Goal: Information Seeking & Learning: Learn about a topic

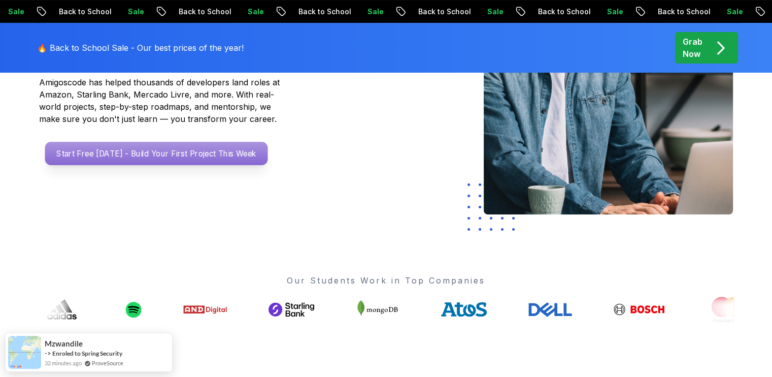
click at [228, 145] on p "Start Free Today - Build Your First Project This Week" at bounding box center [156, 153] width 223 height 23
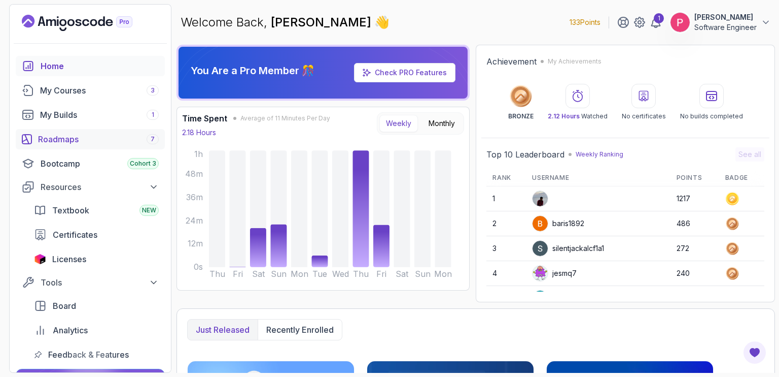
click at [69, 133] on div "Roadmaps 7" at bounding box center [98, 139] width 121 height 12
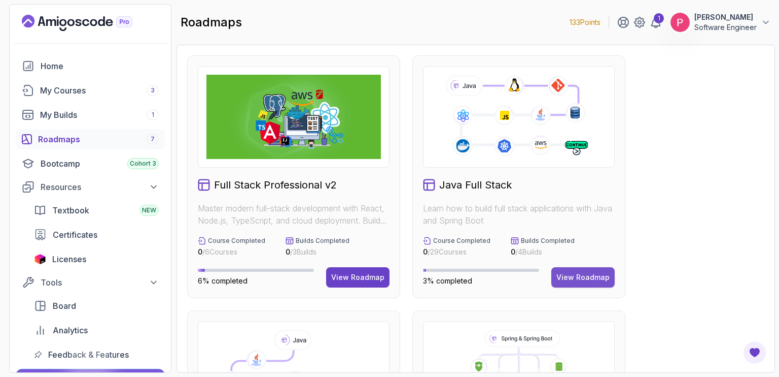
click at [585, 277] on div "View Roadmap" at bounding box center [583, 277] width 53 height 10
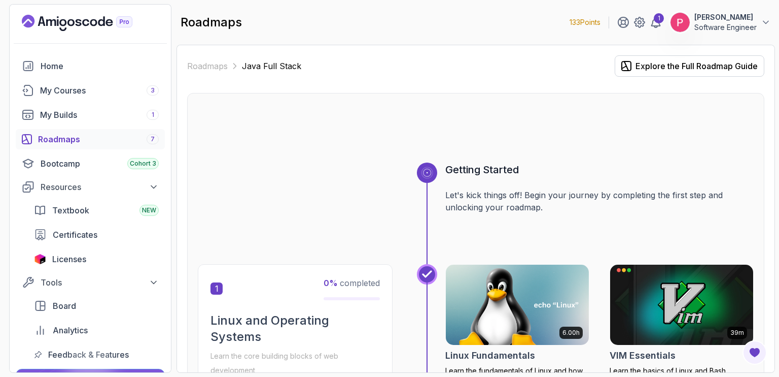
click at [721, 139] on div at bounding box center [476, 138] width 556 height 49
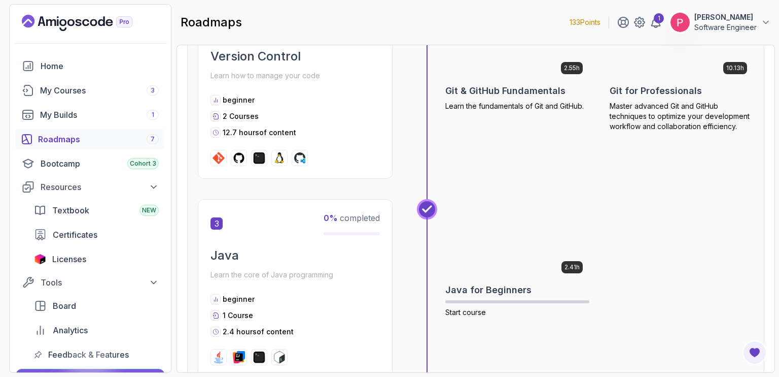
scroll to position [589, 0]
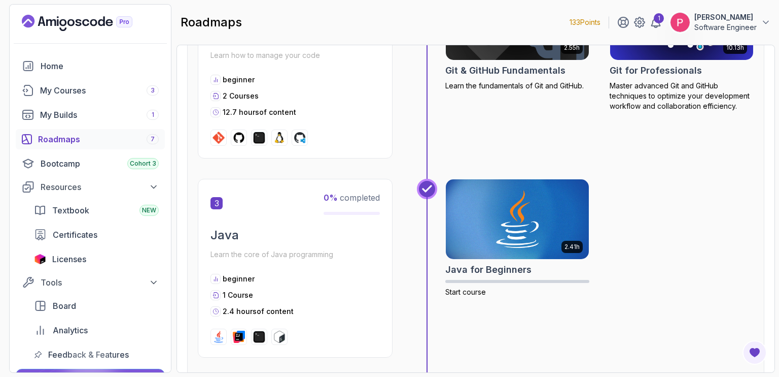
click at [648, 132] on div "10.13h Git for Professionals Master advanced Git and GitHub techniques to optim…" at bounding box center [682, 69] width 144 height 179
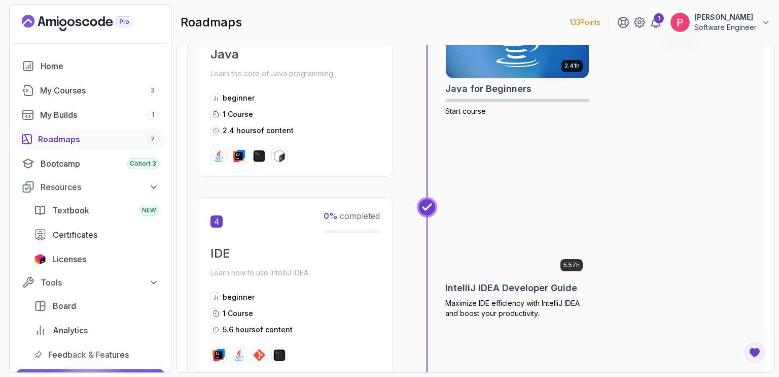
scroll to position [771, 0]
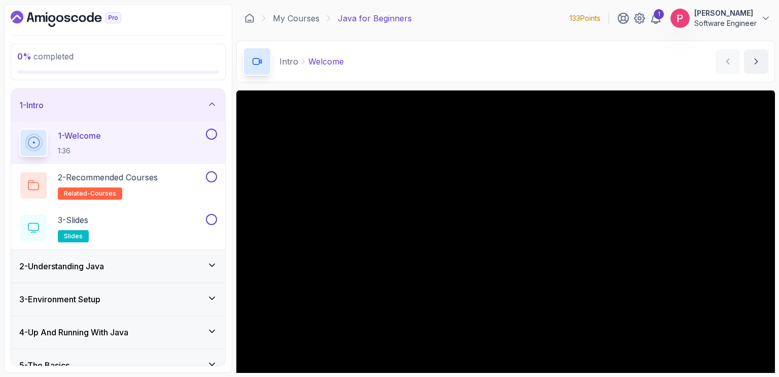
click at [469, 81] on div "Intro Welcome Welcome by [PERSON_NAME]" at bounding box center [505, 62] width 539 height 42
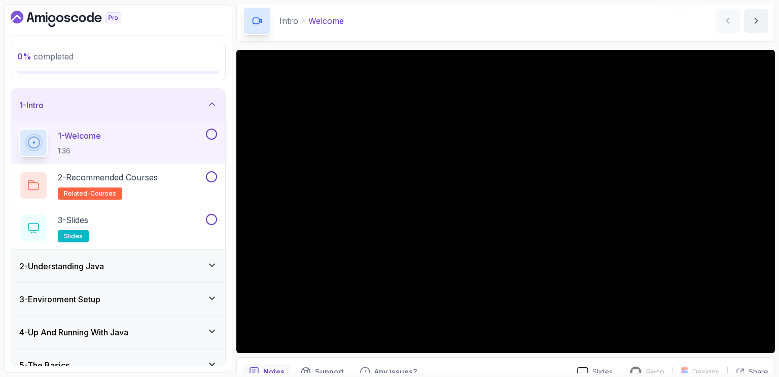
scroll to position [61, 0]
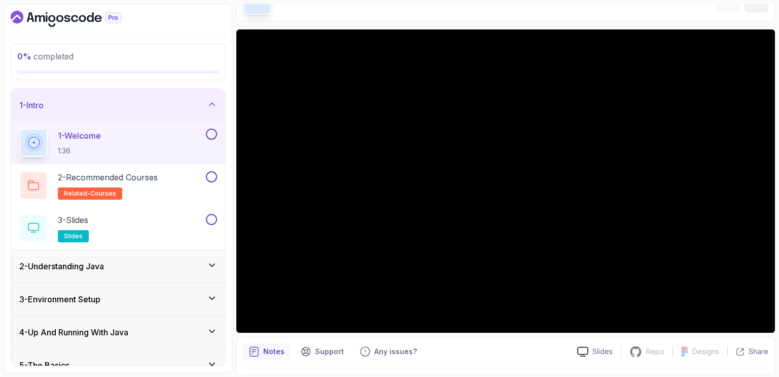
click at [211, 265] on icon at bounding box center [212, 265] width 10 height 10
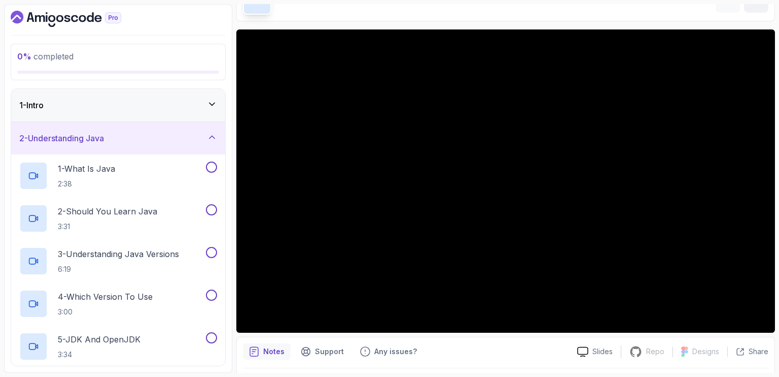
click at [215, 138] on icon at bounding box center [212, 136] width 5 height 3
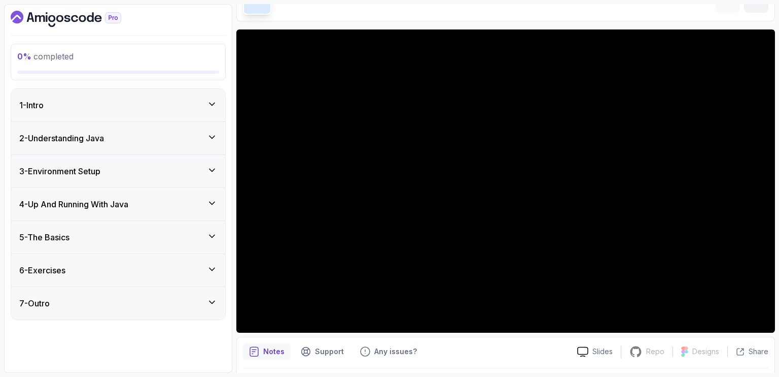
click at [213, 198] on icon at bounding box center [212, 203] width 10 height 10
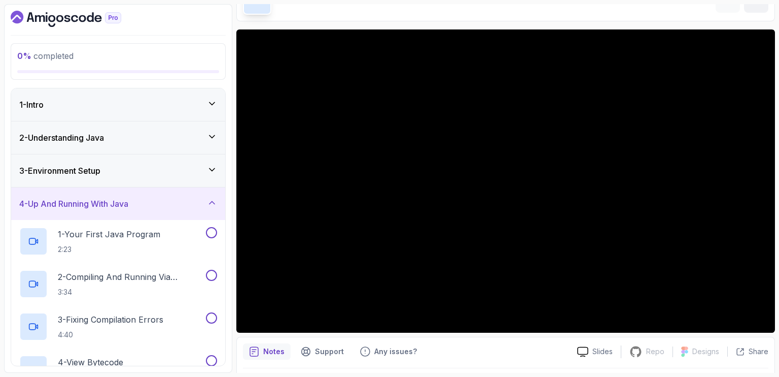
click at [213, 198] on icon at bounding box center [212, 202] width 10 height 10
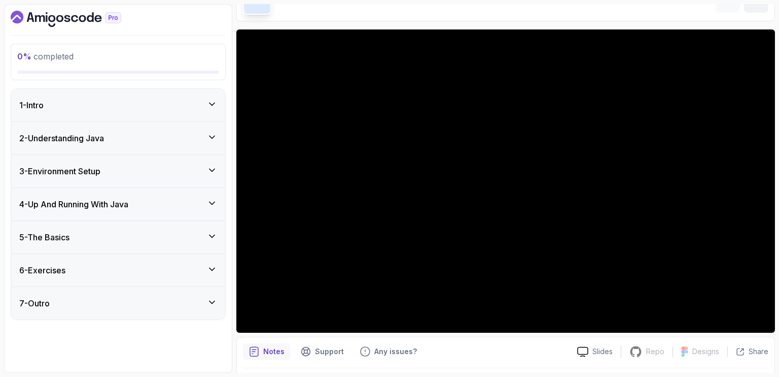
click at [213, 234] on icon at bounding box center [212, 236] width 10 height 10
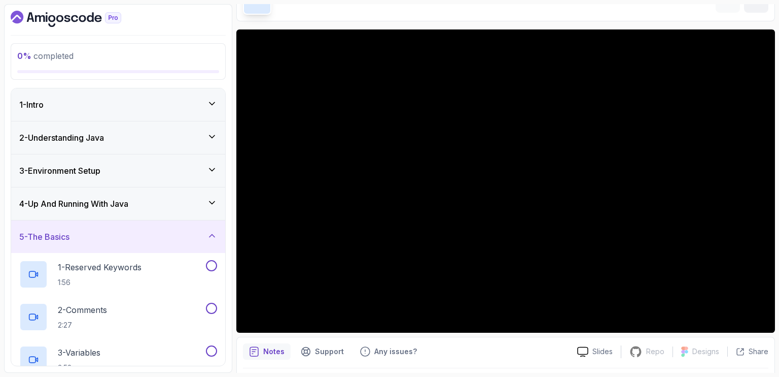
click at [213, 234] on icon at bounding box center [212, 235] width 5 height 3
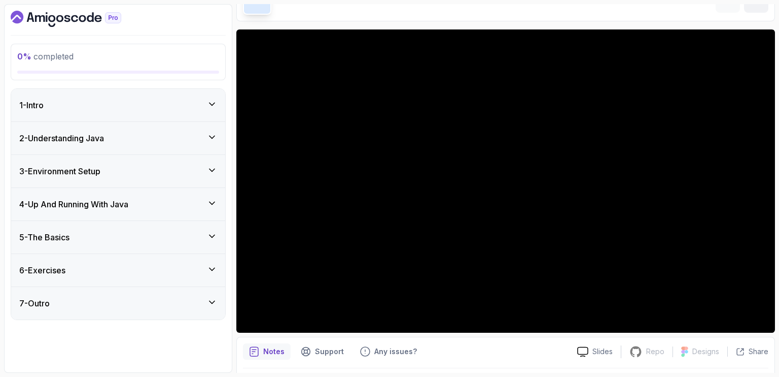
click at [214, 268] on icon at bounding box center [212, 269] width 10 height 10
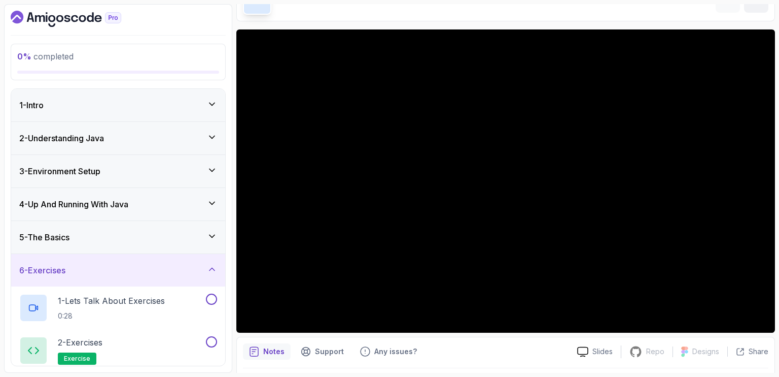
click at [214, 268] on icon at bounding box center [212, 268] width 5 height 3
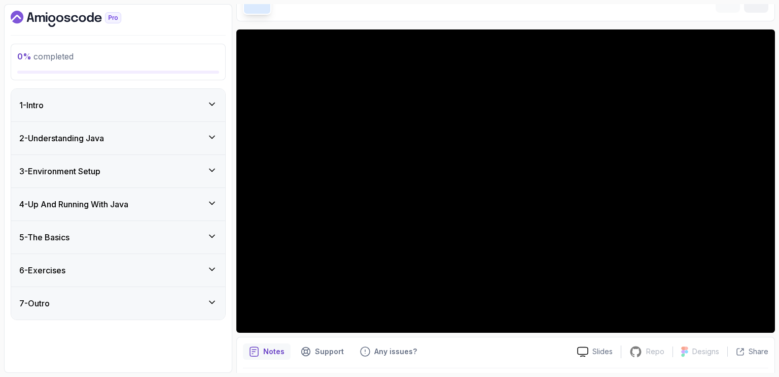
click at [207, 302] on div "7 - Outro" at bounding box center [118, 303] width 198 height 12
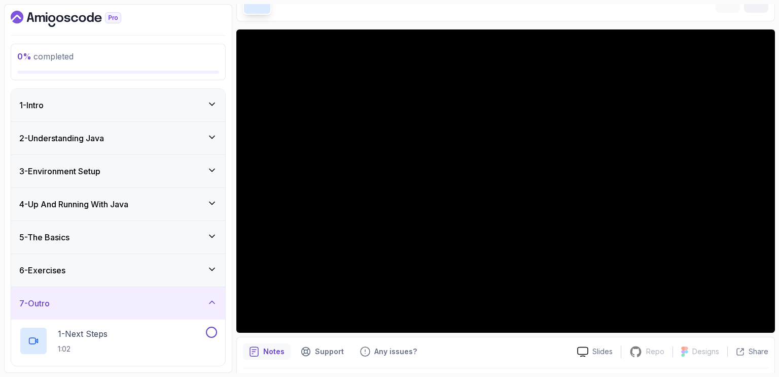
click at [212, 302] on icon at bounding box center [212, 302] width 10 height 10
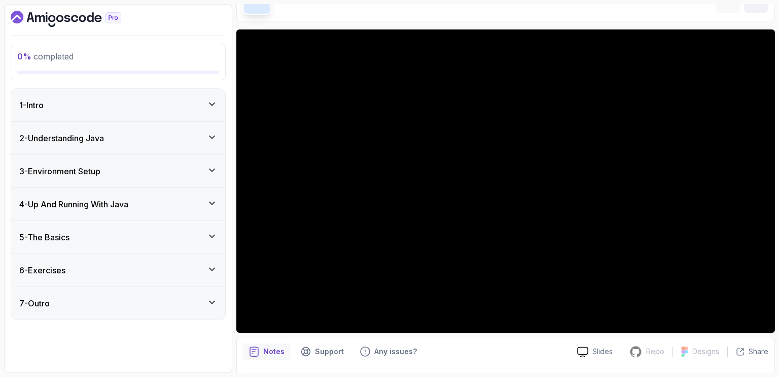
click at [209, 109] on div "1 - Intro" at bounding box center [118, 105] width 198 height 12
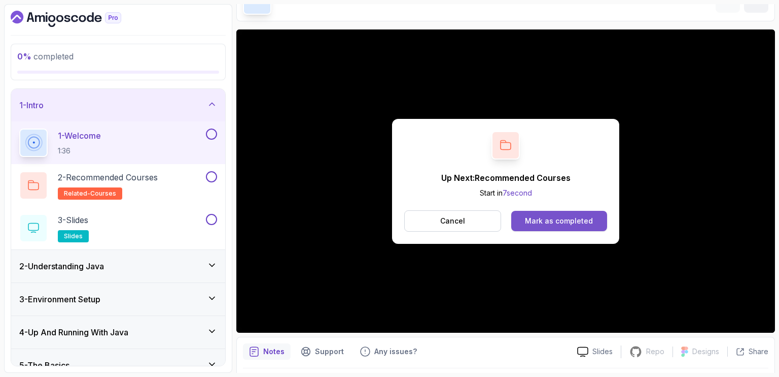
click at [548, 224] on div "Mark as completed" at bounding box center [559, 221] width 68 height 10
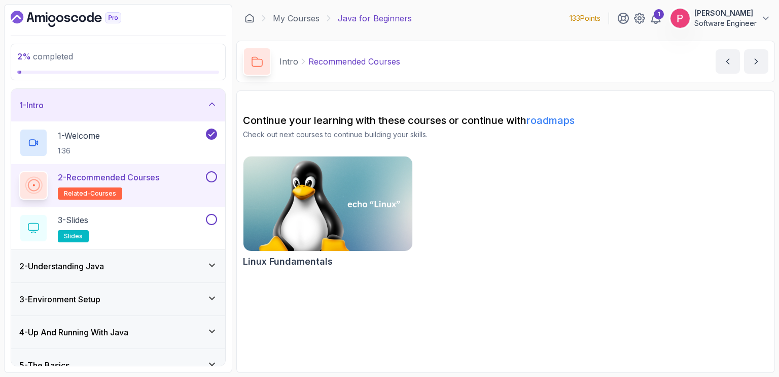
click at [132, 182] on p "2 - Recommended Courses" at bounding box center [108, 177] width 101 height 12
click at [165, 180] on div "2 - Recommended Courses related-courses" at bounding box center [111, 185] width 185 height 28
click at [113, 194] on p "related-courses" at bounding box center [90, 193] width 64 height 12
click at [209, 174] on button at bounding box center [211, 176] width 11 height 11
click at [130, 228] on div "3 - Slides slides" at bounding box center [111, 228] width 185 height 28
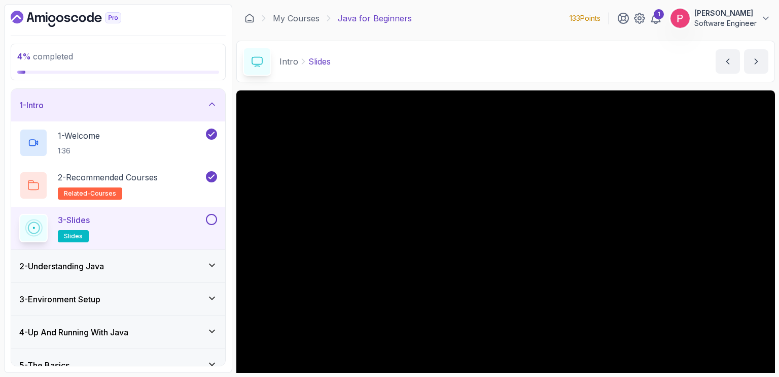
click at [580, 73] on div "Intro Slides Slides by [PERSON_NAME]" at bounding box center [505, 62] width 539 height 42
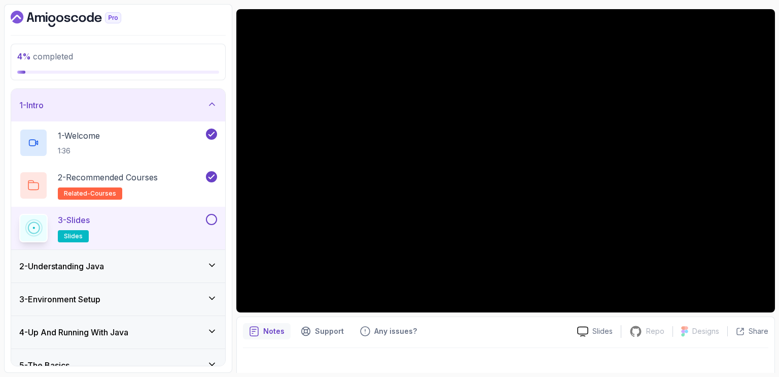
scroll to position [91, 0]
